Goal: Check status: Check status

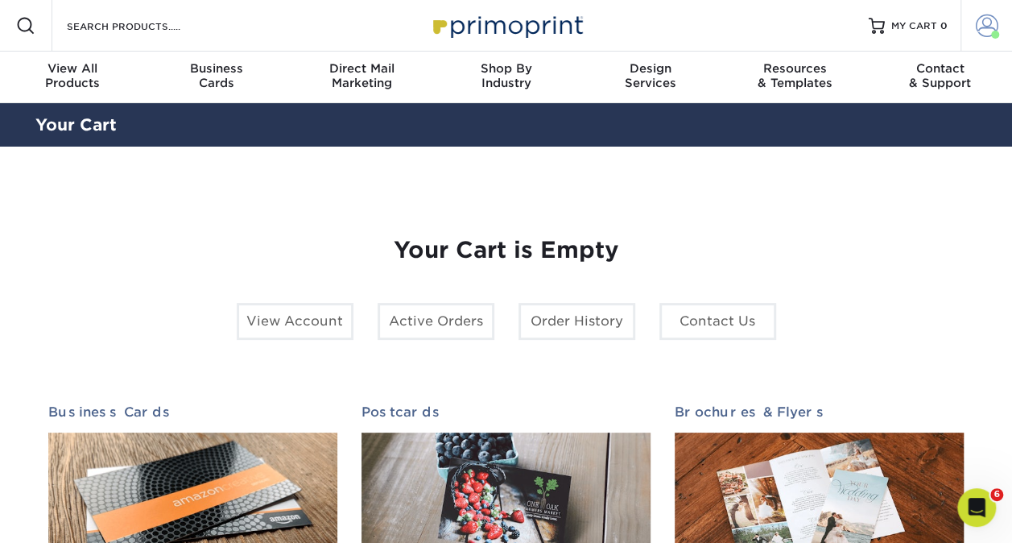
click at [981, 23] on span at bounding box center [987, 25] width 23 height 23
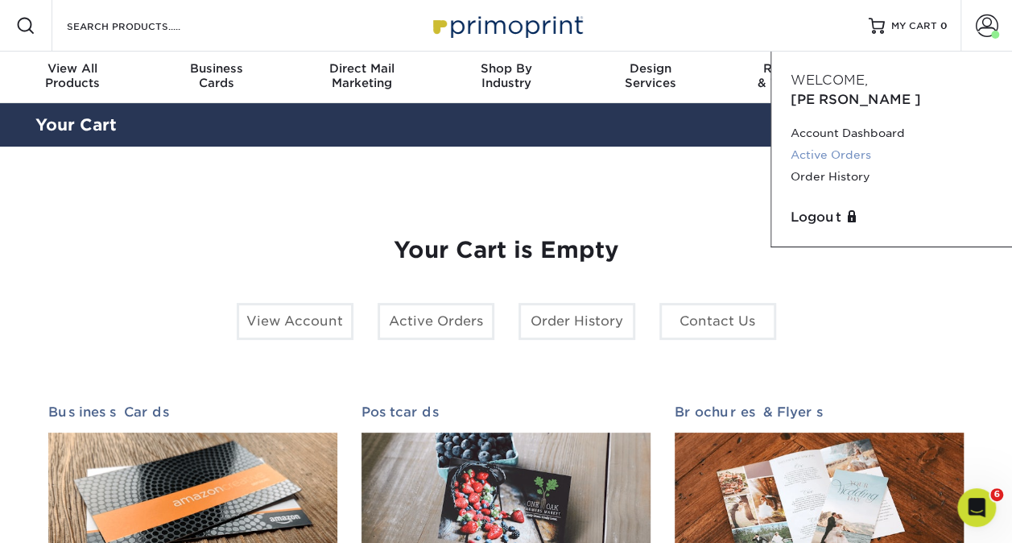
click at [869, 144] on link "Active Orders" at bounding box center [892, 155] width 202 height 22
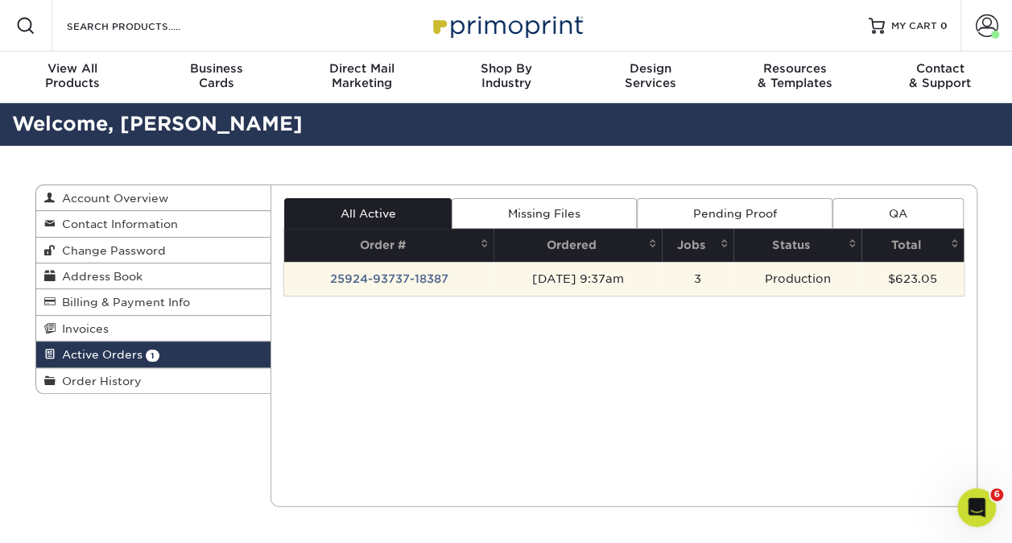
click at [335, 279] on td "25924-93737-18387" at bounding box center [388, 279] width 209 height 34
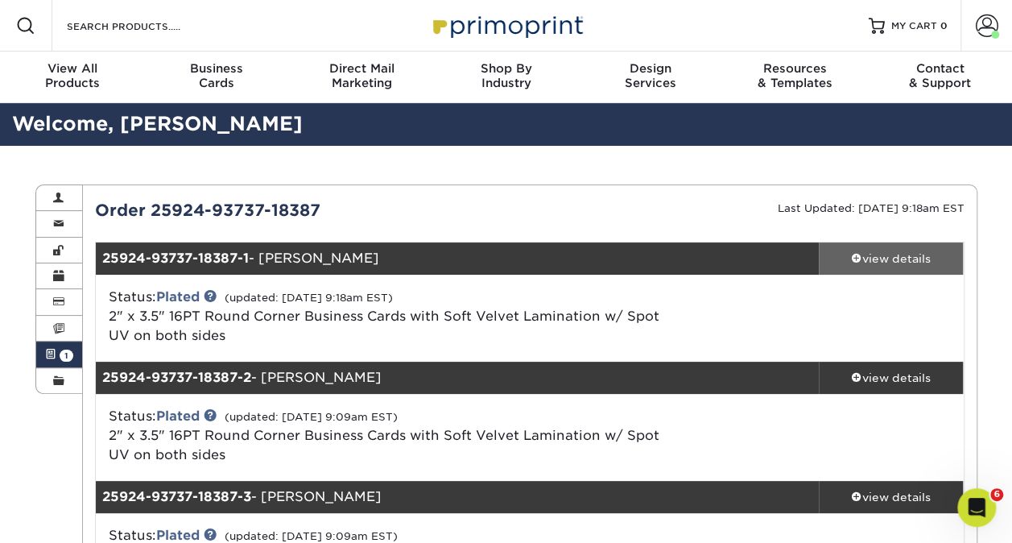
click at [882, 254] on div "view details" at bounding box center [891, 258] width 145 height 16
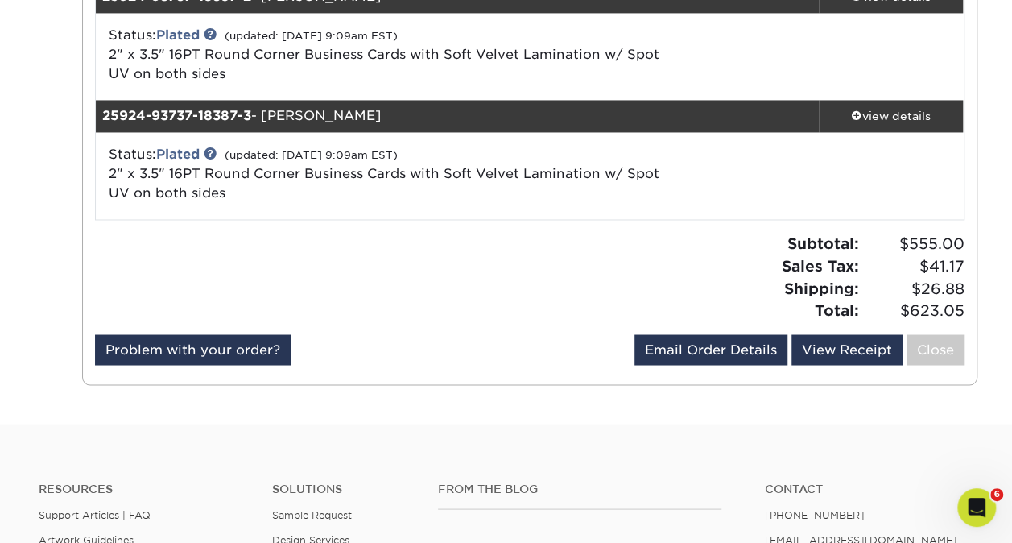
scroll to position [1311, 0]
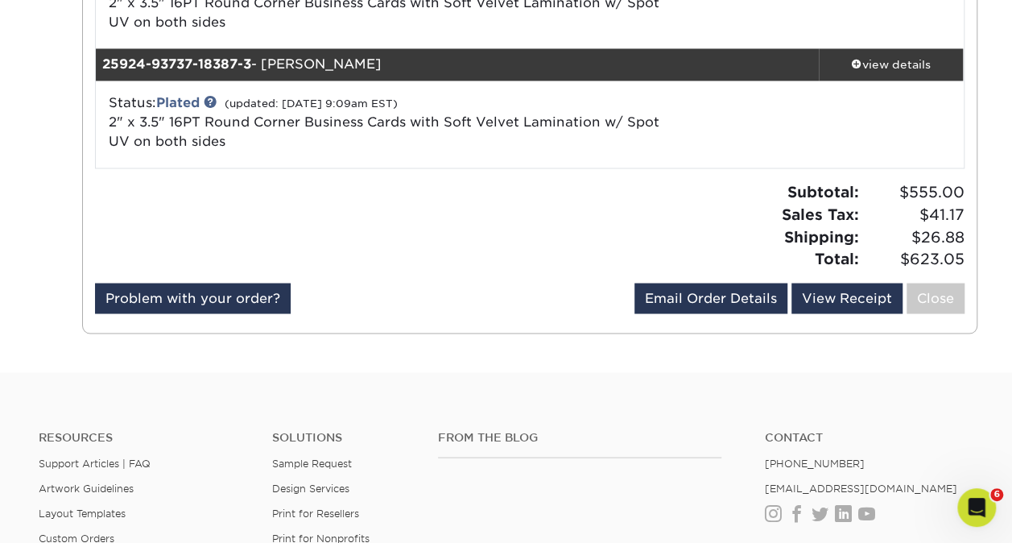
click at [717, 309] on div "Email Order Details [EMAIL_ADDRESS][DOMAIN_NAME] Send View Receipt Close" at bounding box center [799, 301] width 330 height 37
click at [704, 296] on link "Email Order Details" at bounding box center [710, 298] width 153 height 31
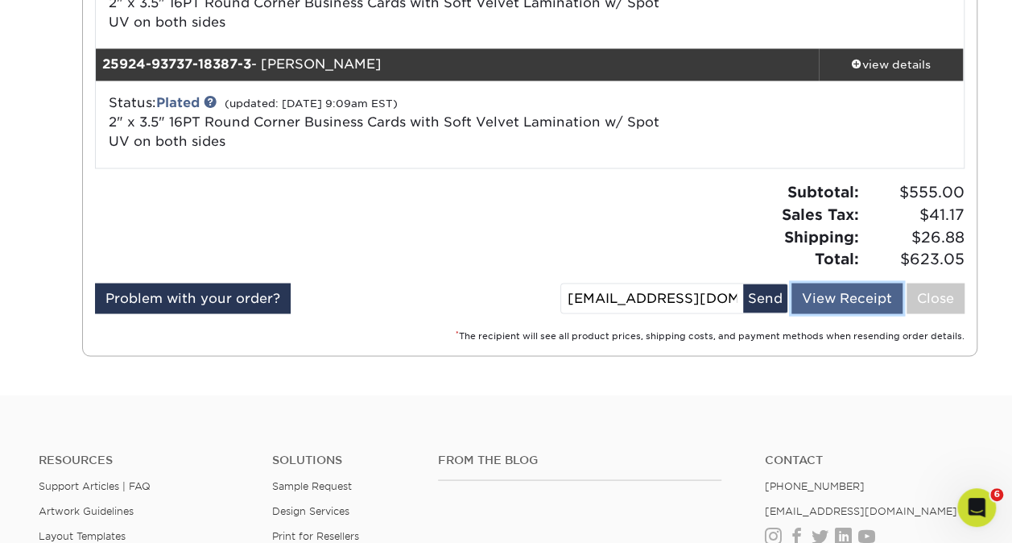
click at [821, 299] on link "View Receipt" at bounding box center [846, 298] width 111 height 31
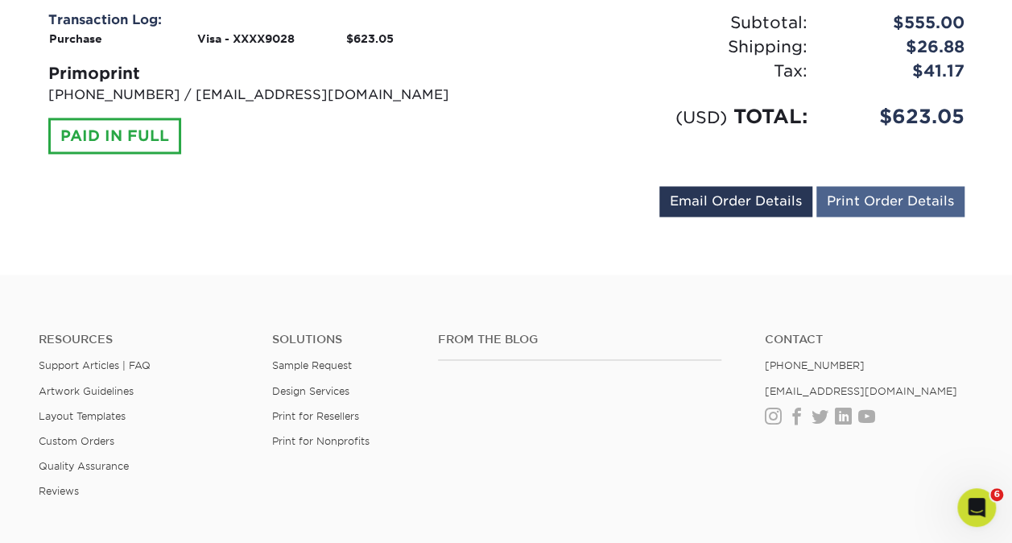
scroll to position [1148, 0]
click at [820, 193] on link "Print Order Details" at bounding box center [890, 200] width 148 height 31
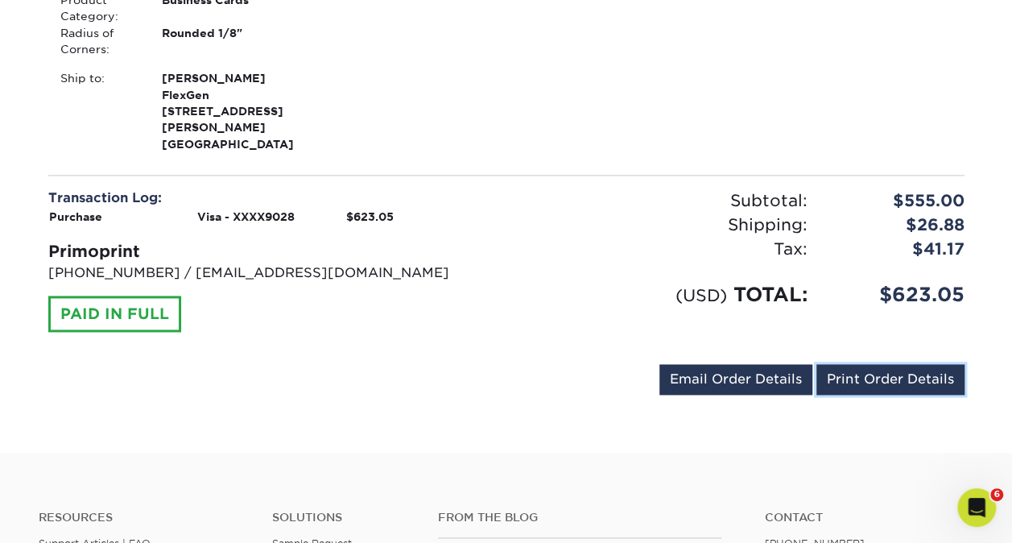
scroll to position [968, 0]
